Goal: Transaction & Acquisition: Book appointment/travel/reservation

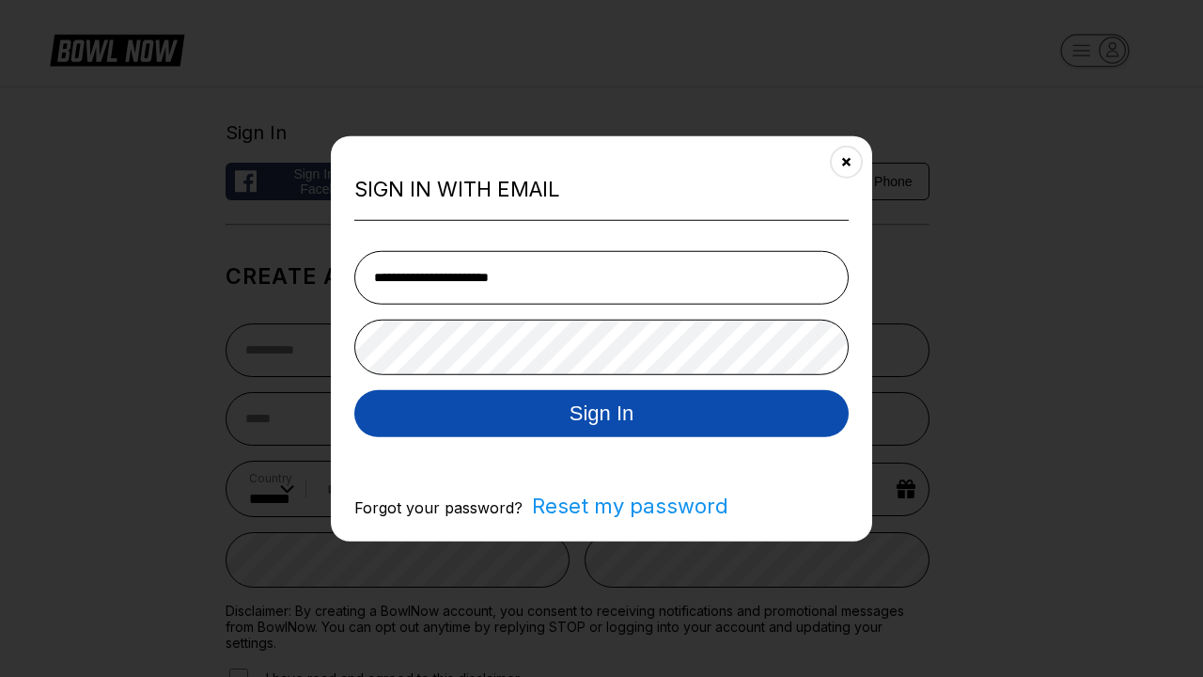
click at [601, 413] on button "Sign In" at bounding box center [601, 412] width 494 height 47
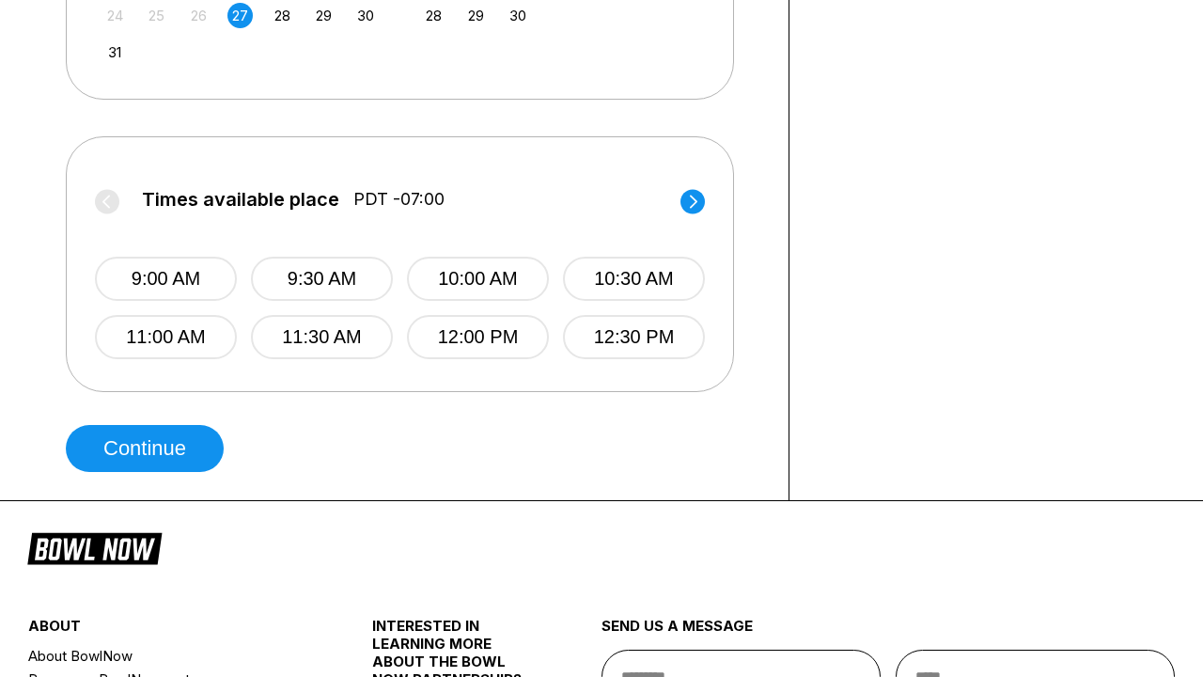
scroll to position [0, 844]
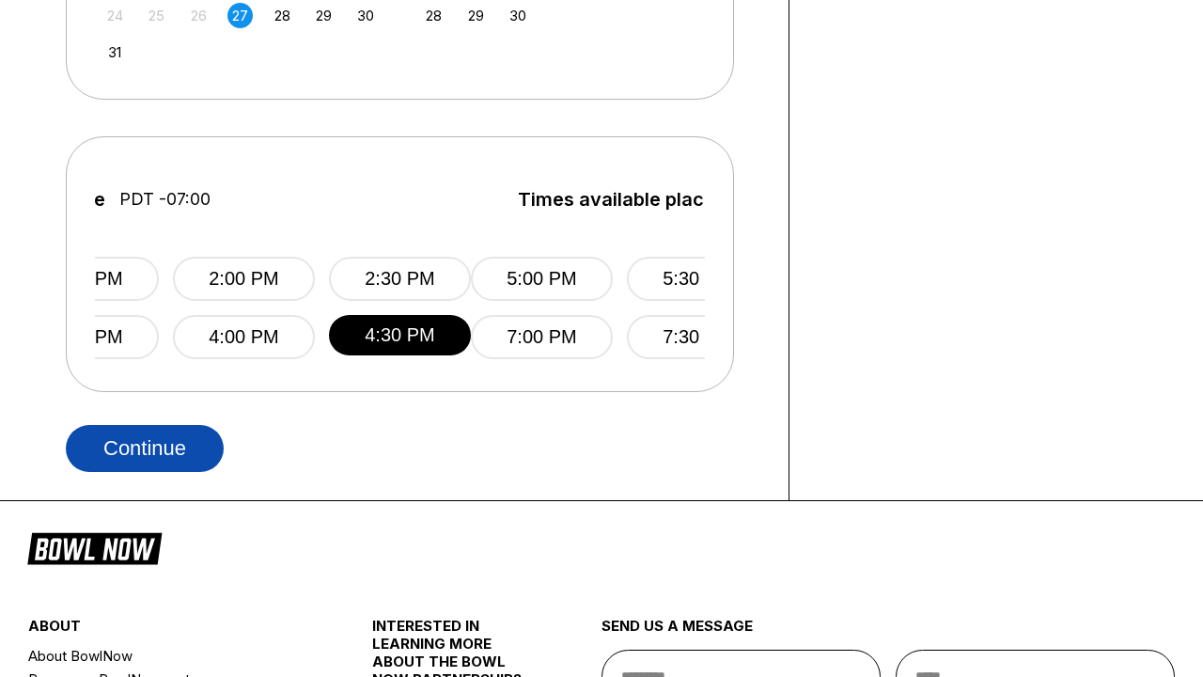
click at [149, 446] on button "Continue" at bounding box center [145, 448] width 158 height 47
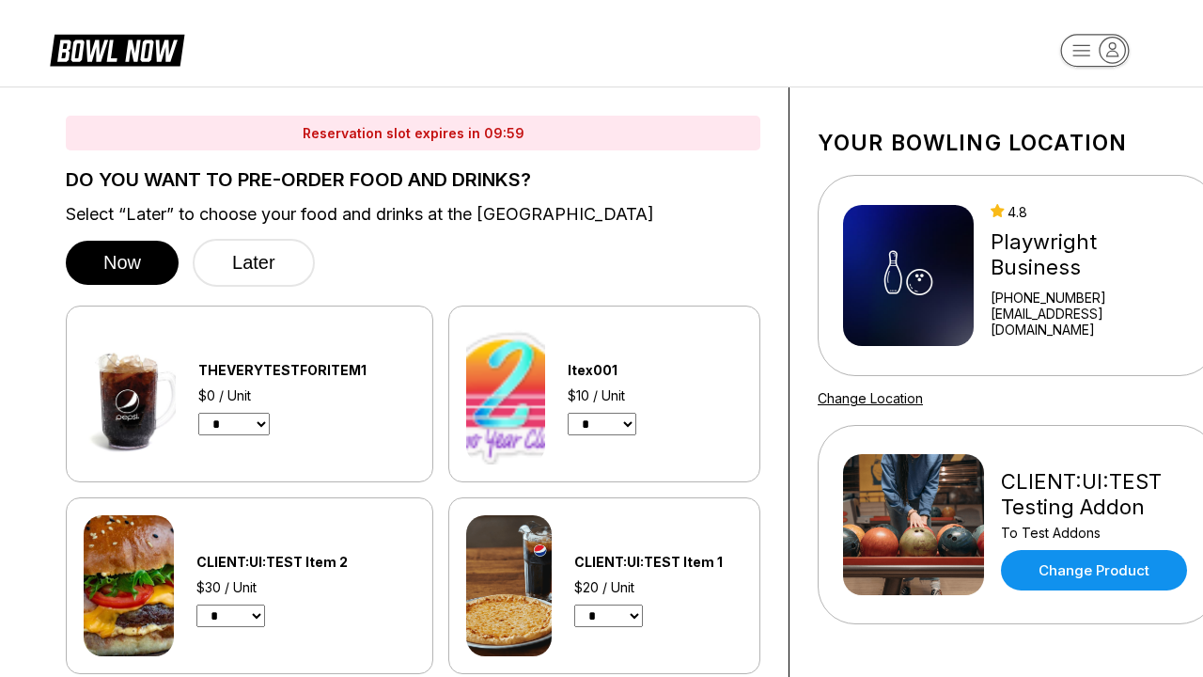
select select "*"
